Goal: Task Accomplishment & Management: Manage account settings

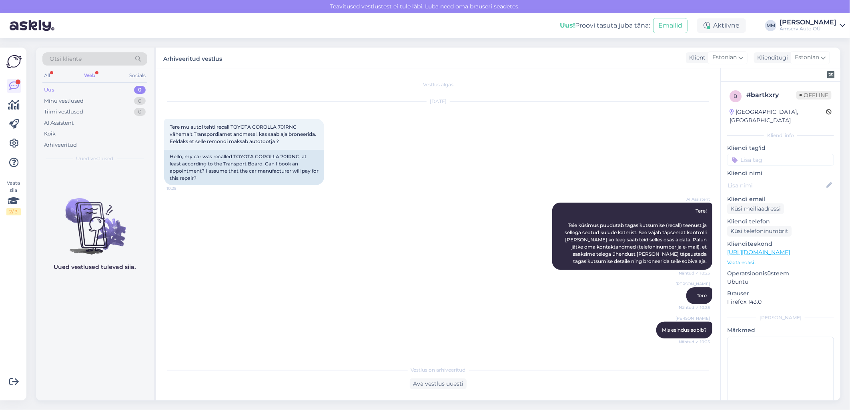
scroll to position [28, 0]
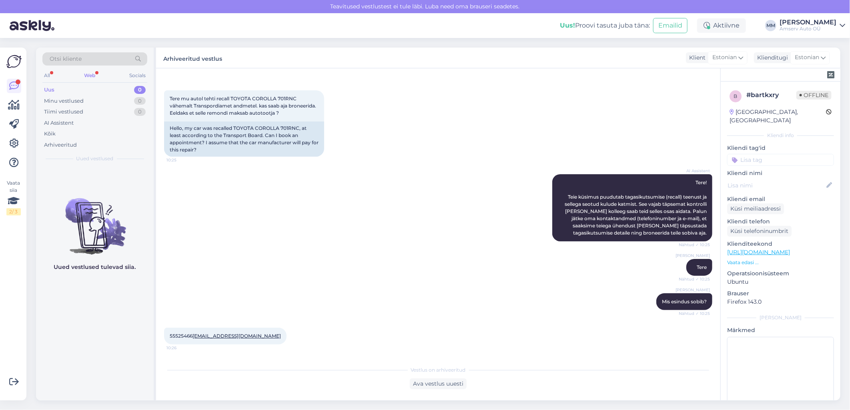
click at [92, 74] on div "Web" at bounding box center [89, 75] width 14 height 10
click at [726, 23] on div "Aktiivne" at bounding box center [721, 25] width 49 height 14
click at [669, 61] on button "15 minutit" at bounding box center [673, 62] width 34 height 9
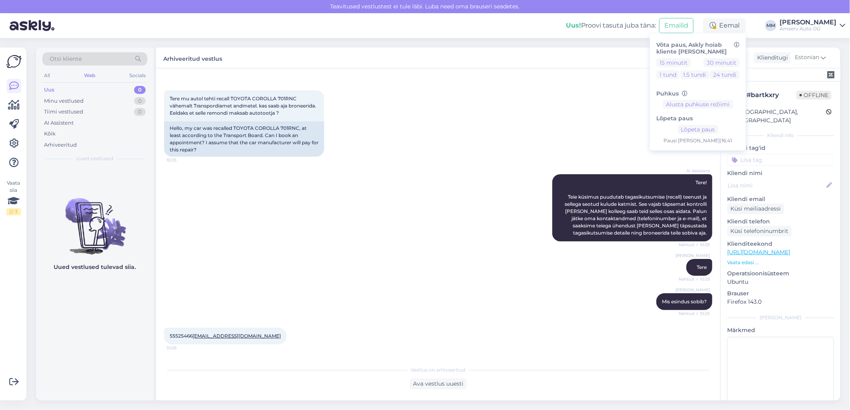
click at [843, 25] on icon at bounding box center [842, 25] width 6 height 6
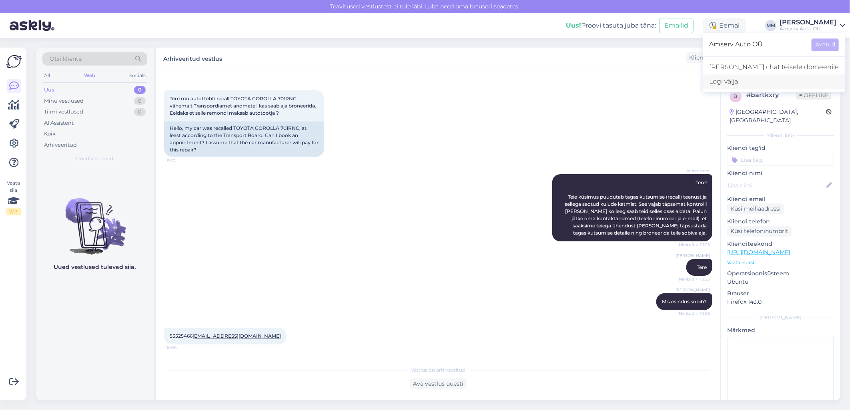
click at [774, 81] on div "Logi välja" at bounding box center [773, 81] width 142 height 14
